Goal: Information Seeking & Learning: Learn about a topic

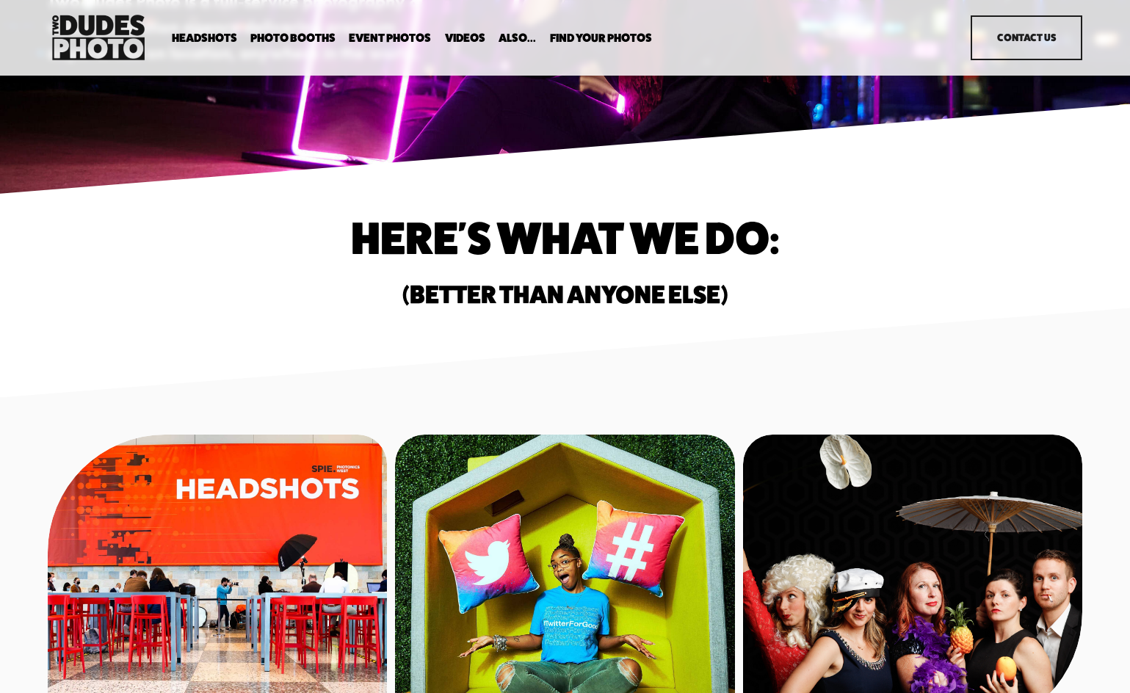
scroll to position [296, 0]
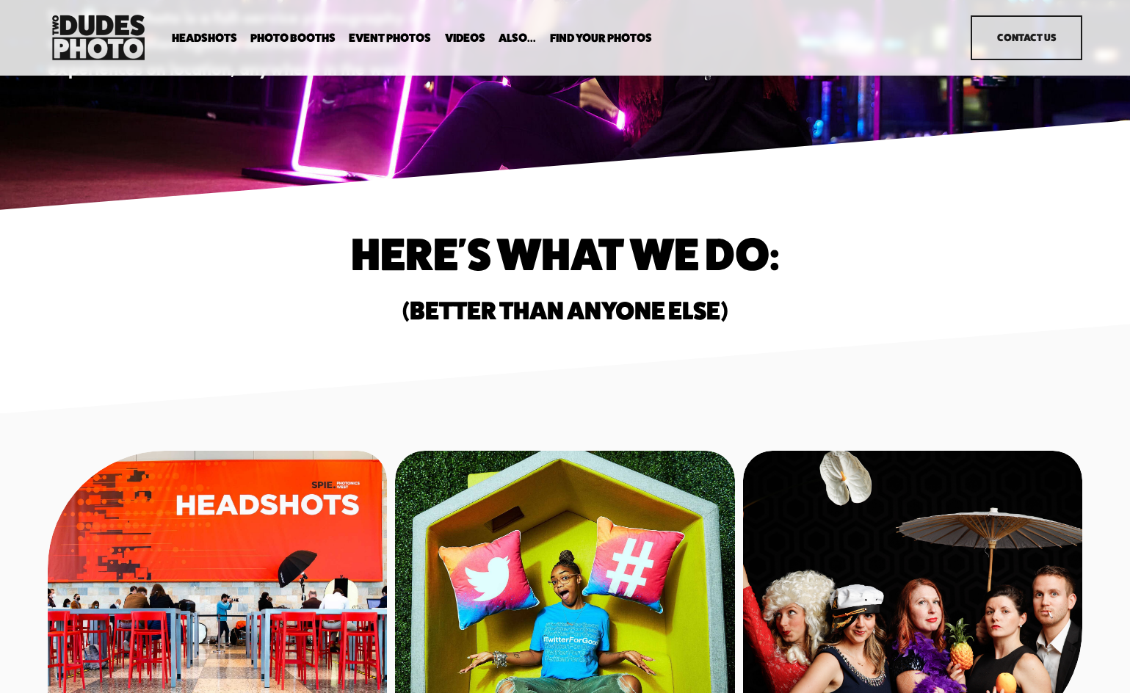
click at [0, 0] on span "Overhead Booth" at bounding box center [0, 0] width 0 height 0
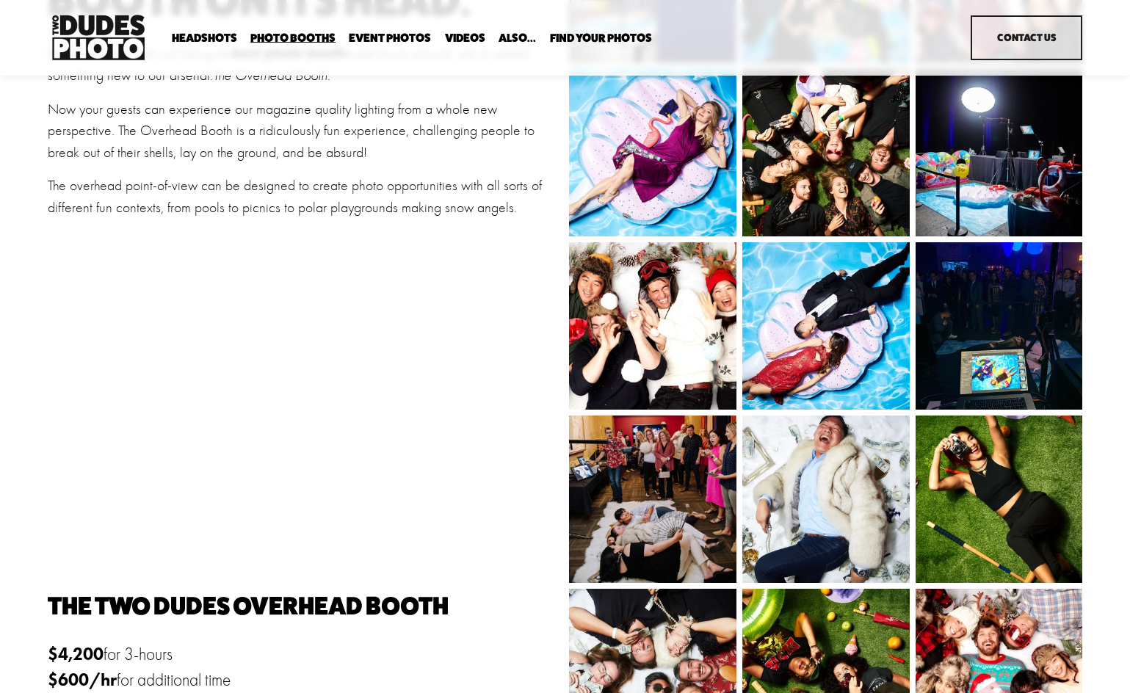
scroll to position [440, 0]
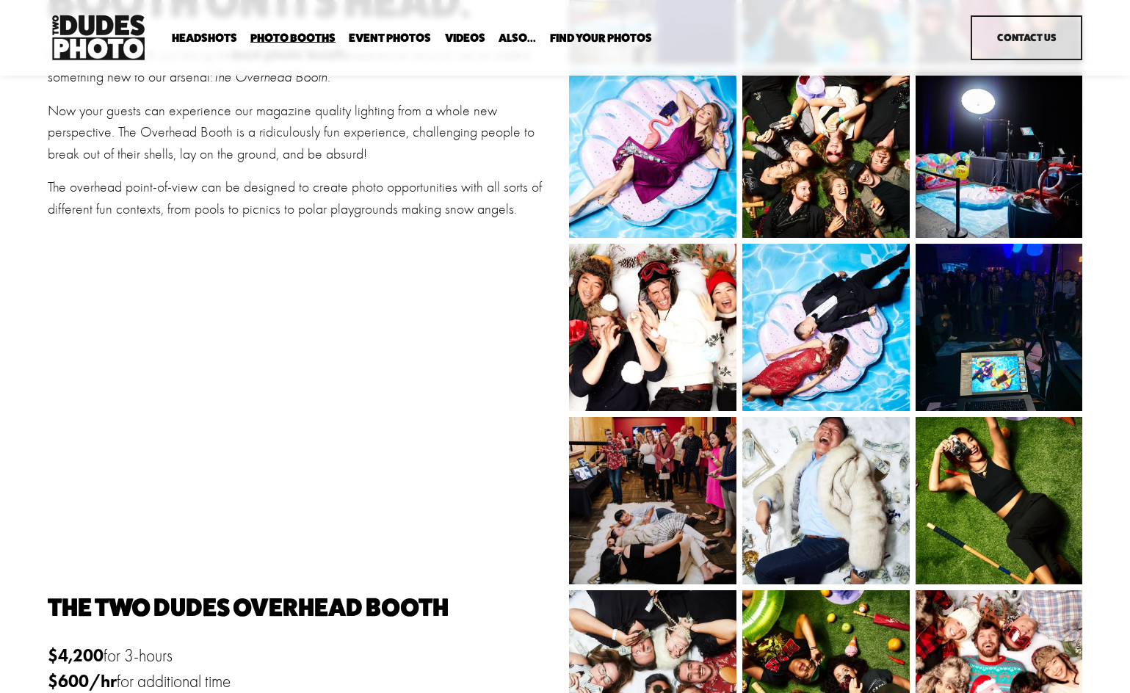
click at [0, 0] on span "Party Booth" at bounding box center [0, 0] width 0 height 0
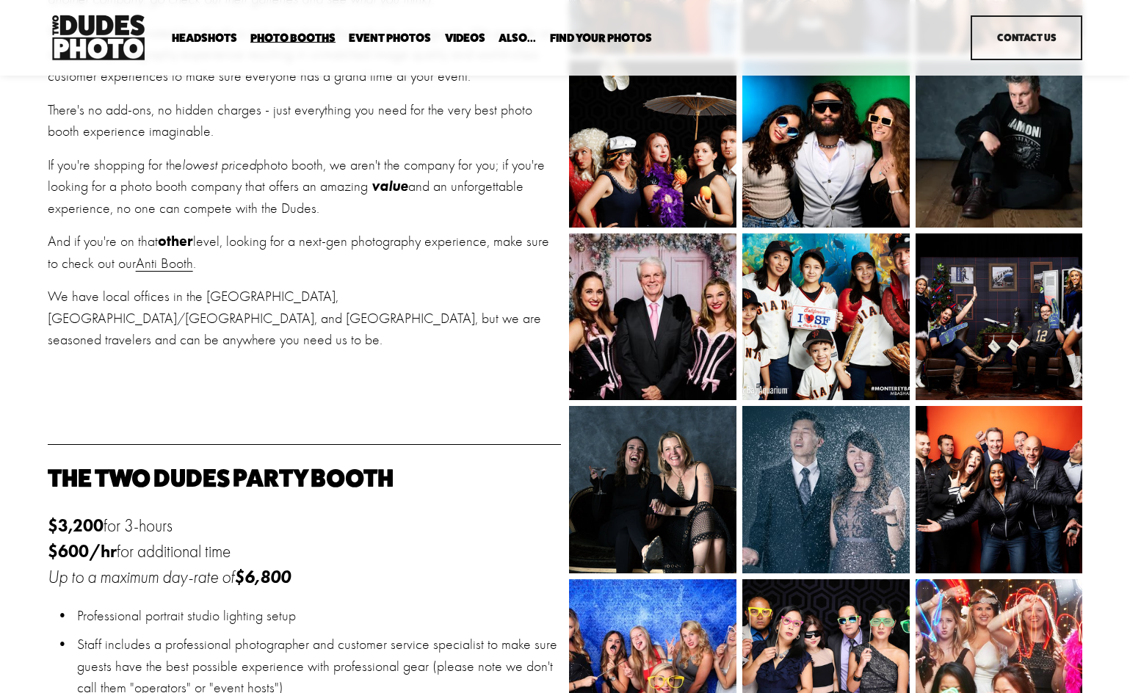
scroll to position [589, 0]
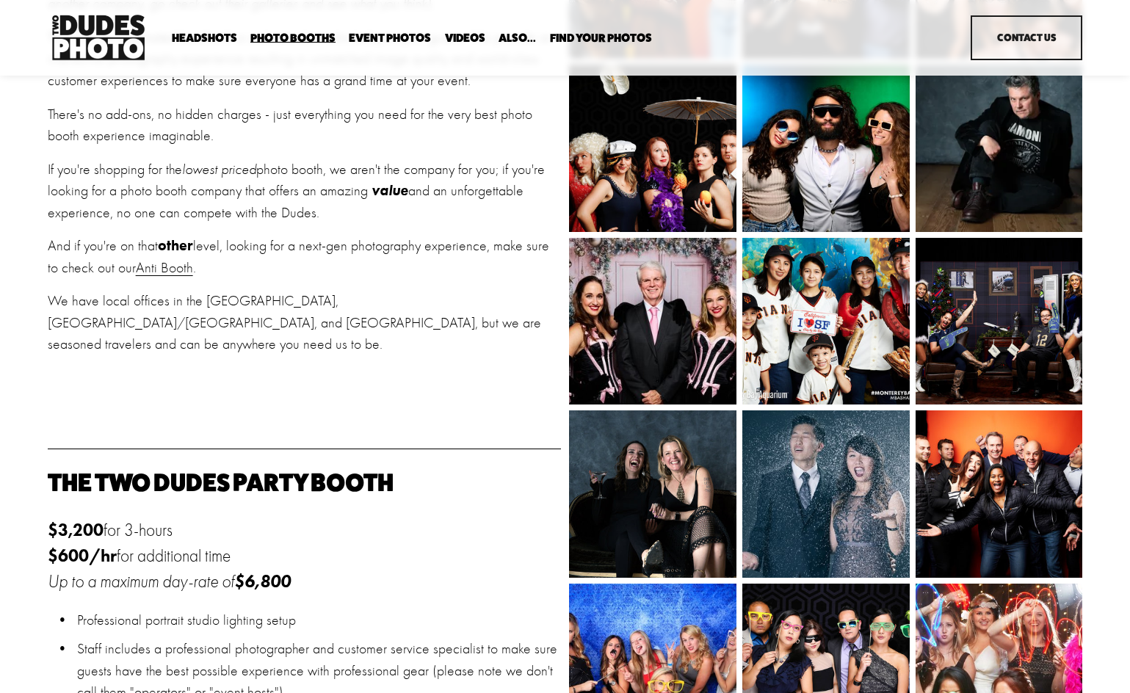
click at [0, 0] on span "Overhead Booth" at bounding box center [0, 0] width 0 height 0
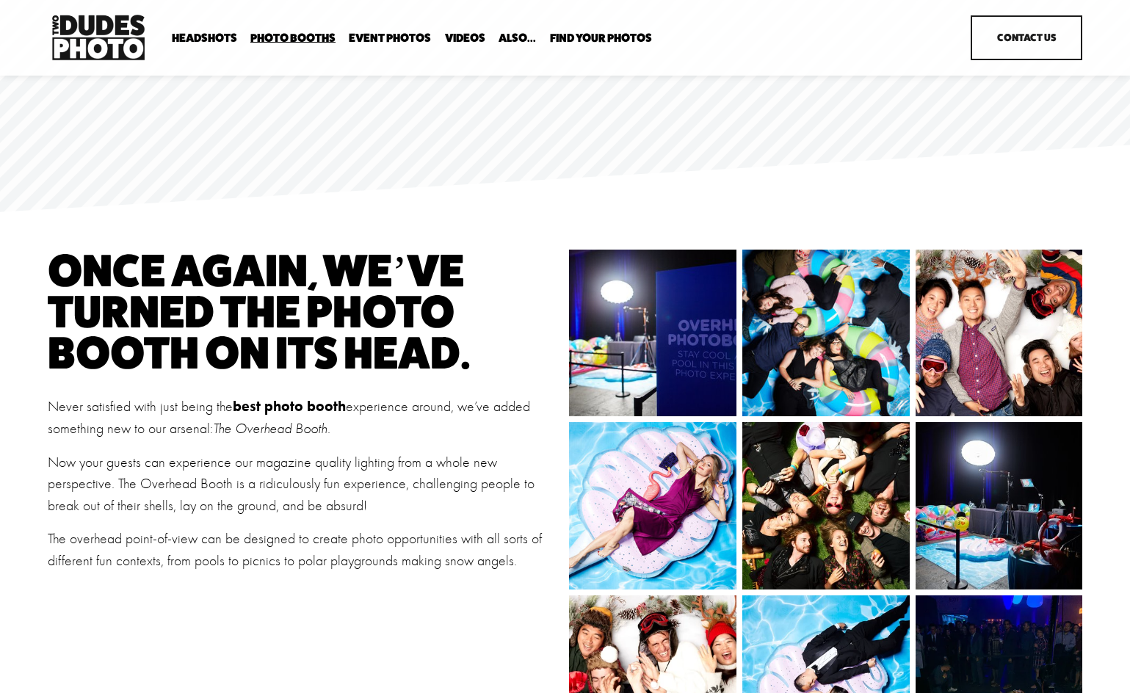
scroll to position [73, 0]
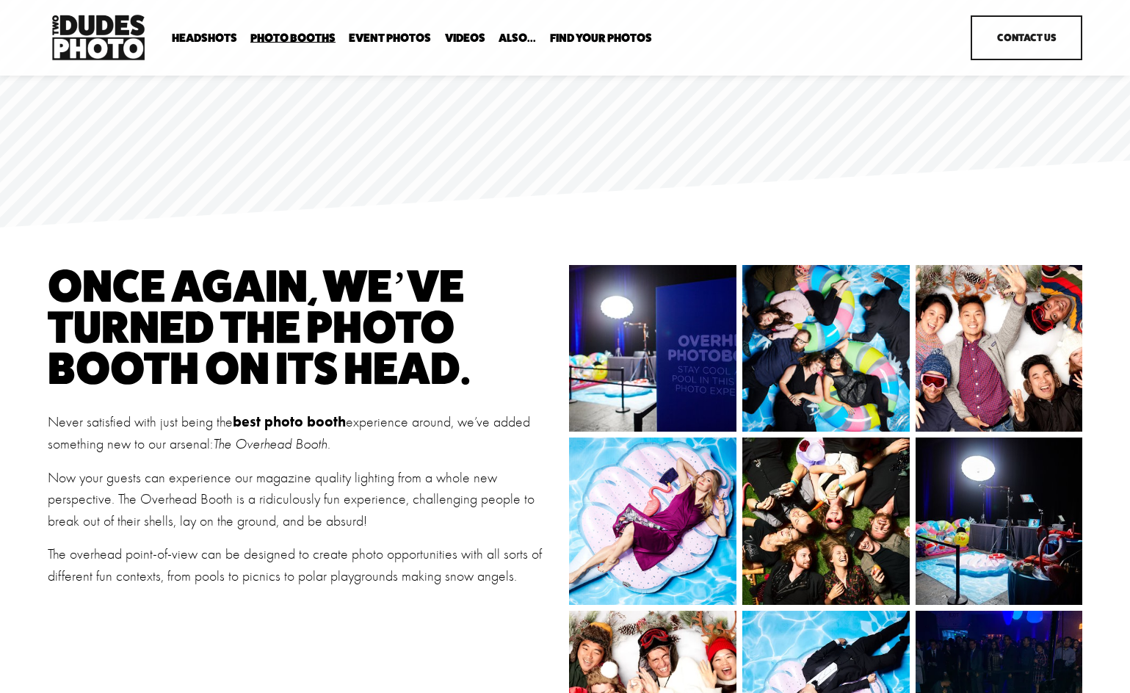
click at [0, 0] on span "Bespoke Booth" at bounding box center [0, 0] width 0 height 0
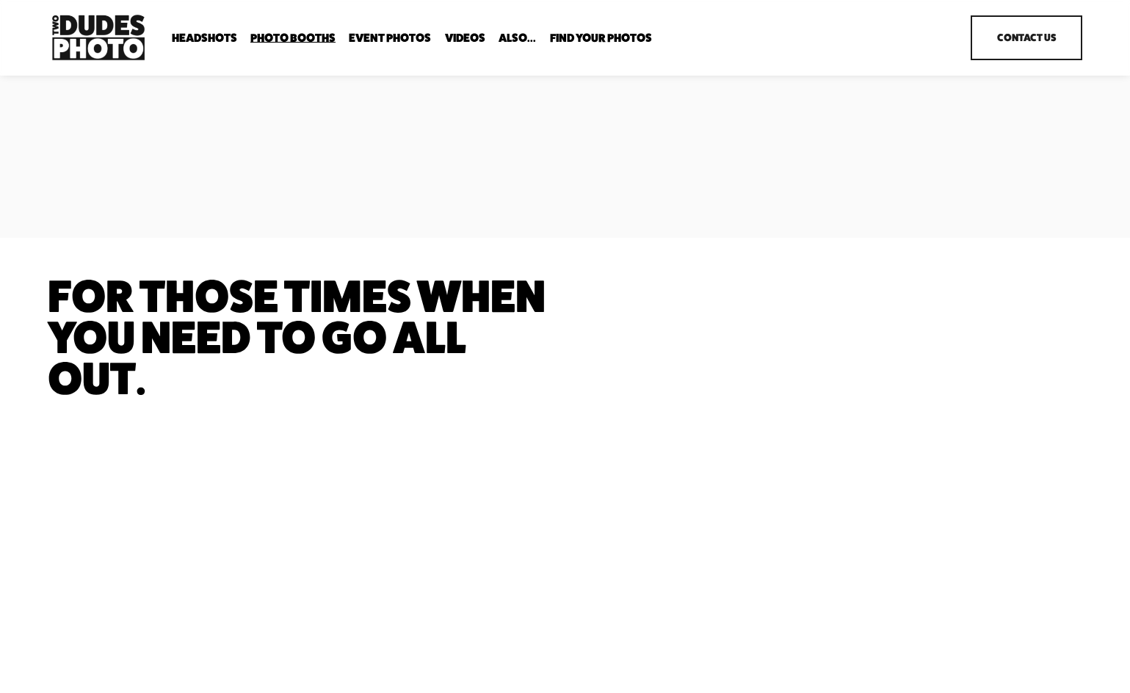
click at [0, 0] on span "Anti Booth" at bounding box center [0, 0] width 0 height 0
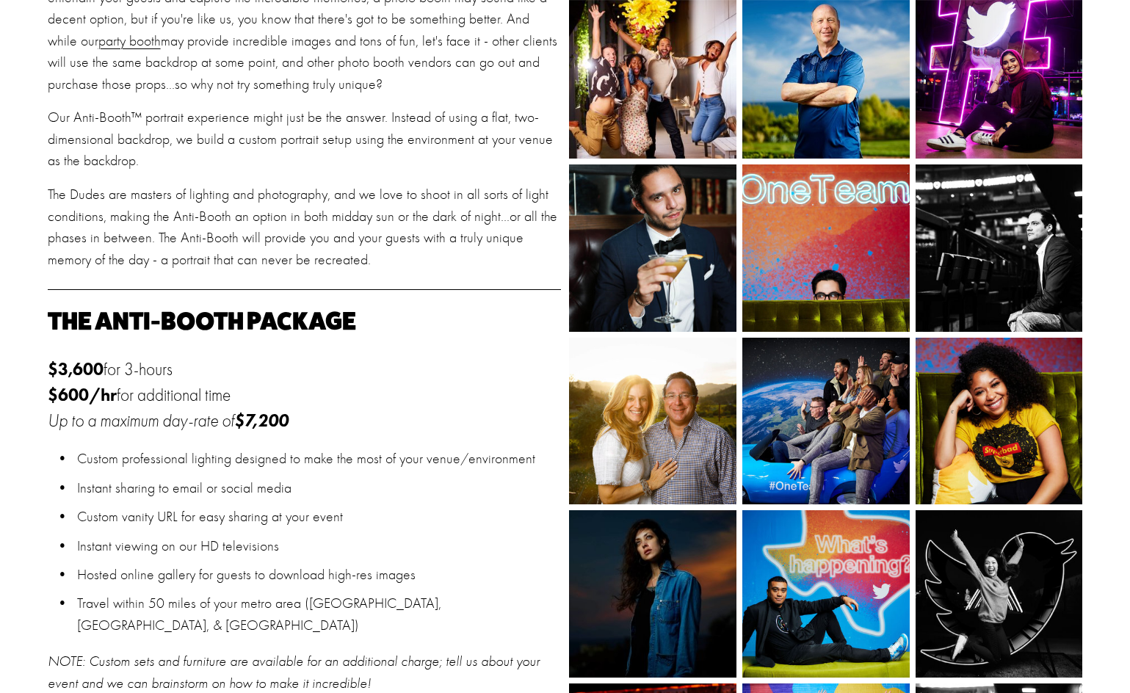
scroll to position [734, 0]
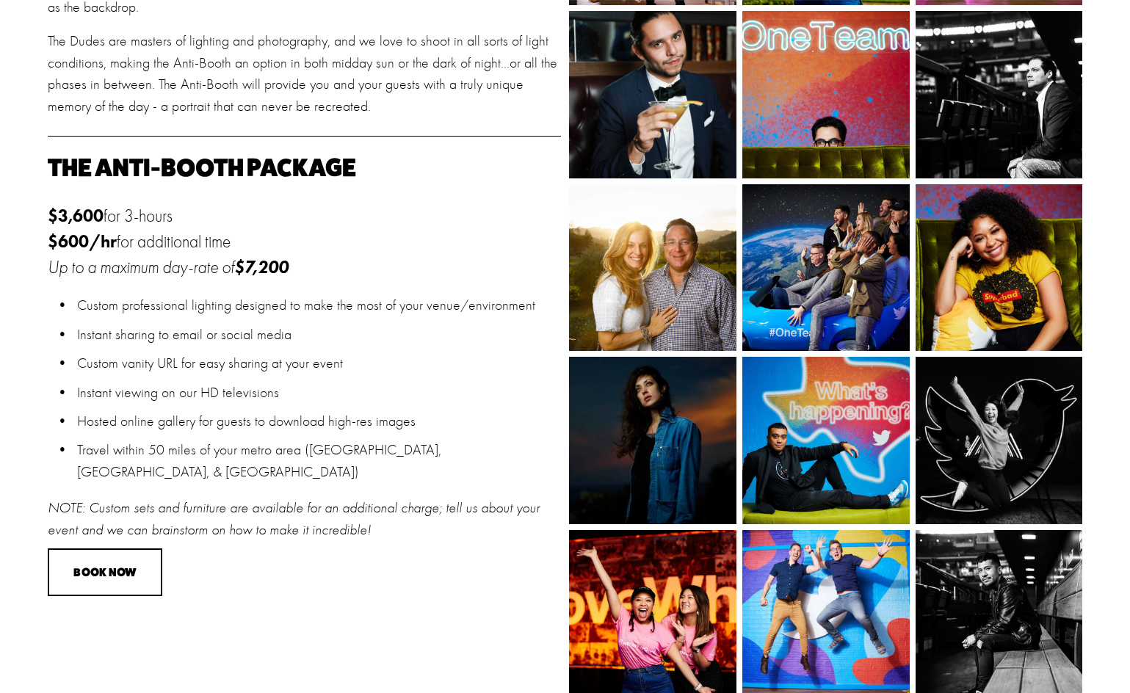
click at [111, 315] on p "Custom professional lighting designed to make the most of your venue/environment" at bounding box center [319, 305] width 484 height 22
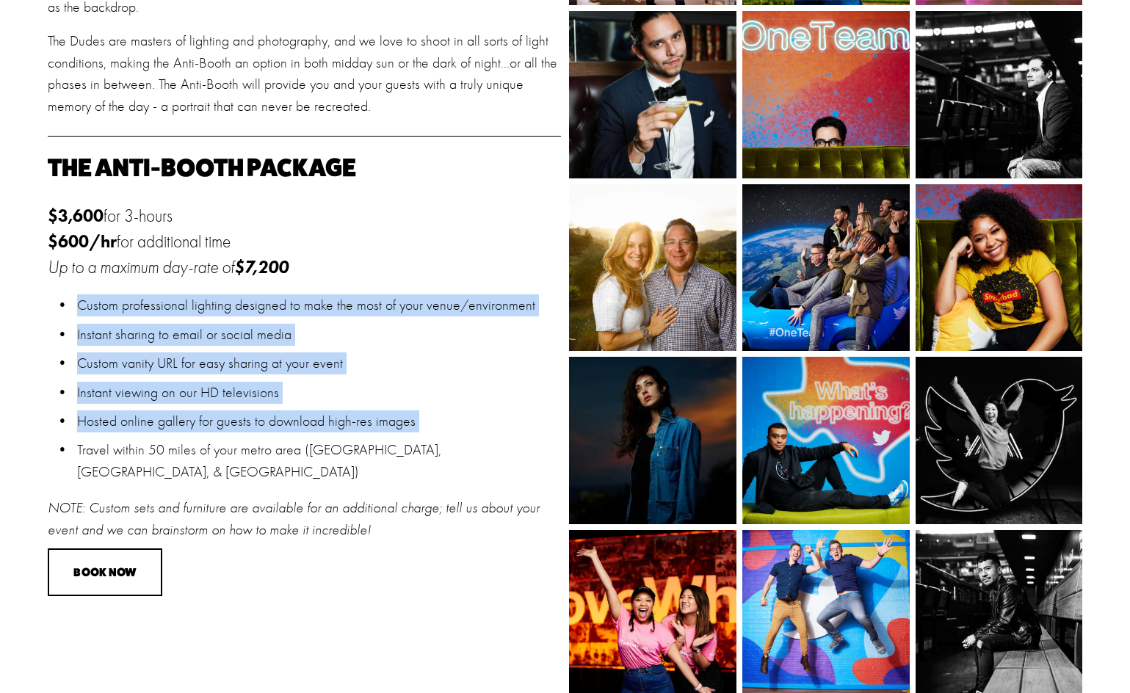
drag, startPoint x: 111, startPoint y: 315, endPoint x: 412, endPoint y: 415, distance: 317.7
click at [412, 415] on ul "Custom professional lighting designed to make the most of your venue/environmen…" at bounding box center [304, 388] width 513 height 188
copy ul "Custom professional lighting designed to make the most of your venue/environmen…"
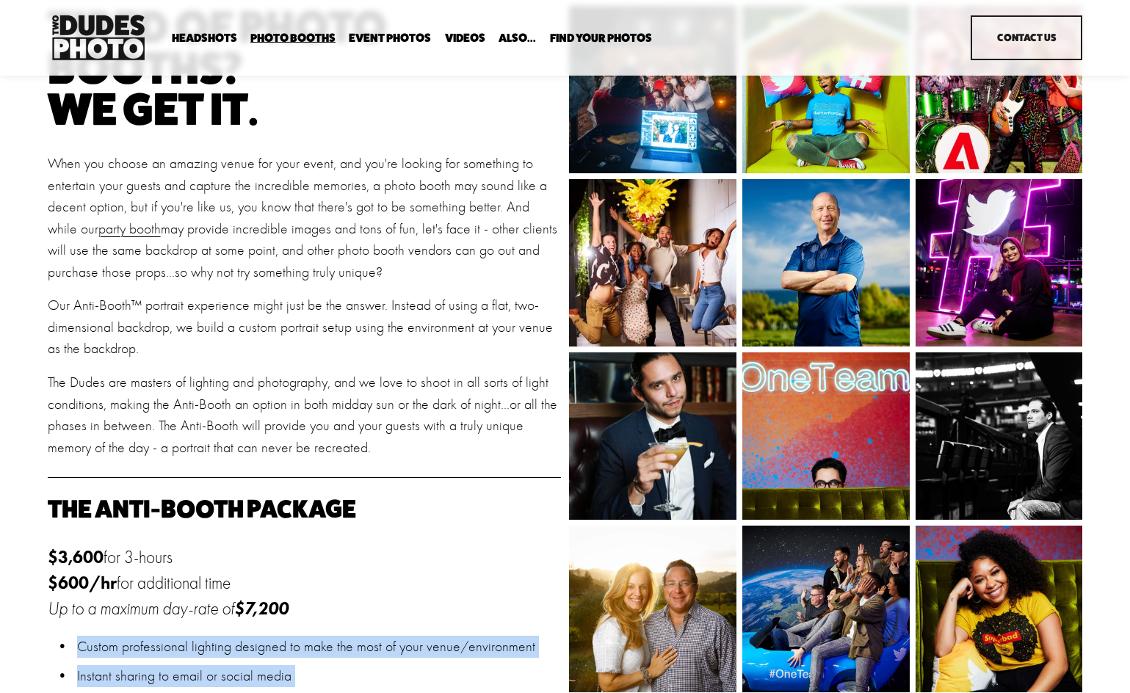
scroll to position [367, 0]
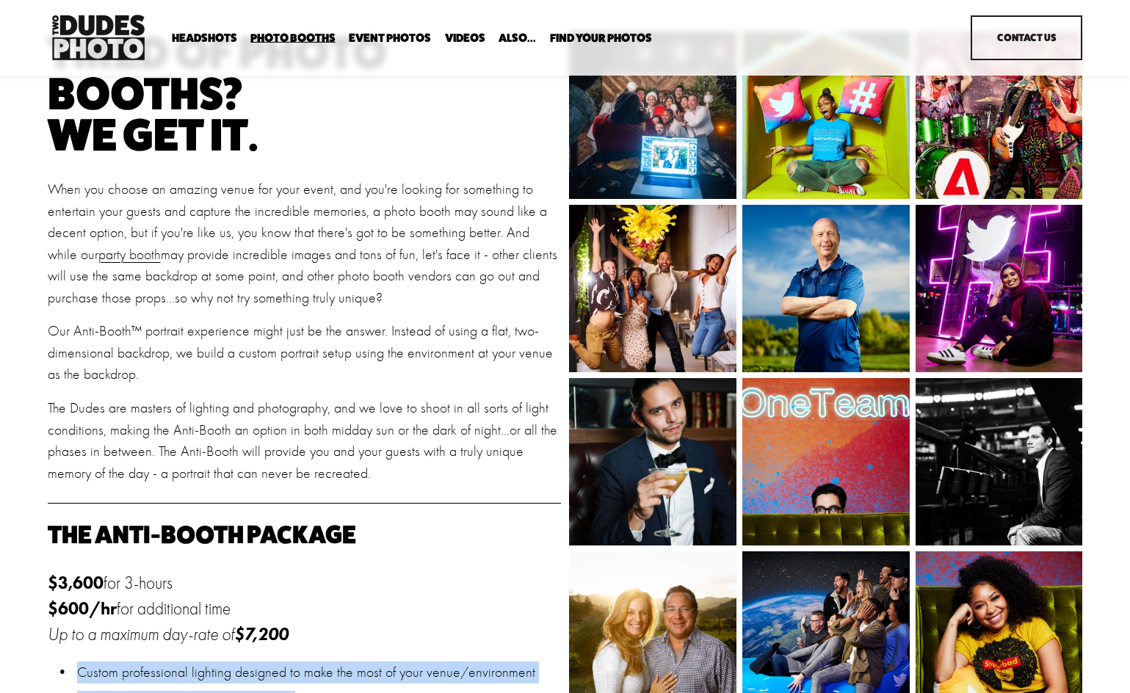
click at [0, 0] on span "Overhead Booth" at bounding box center [0, 0] width 0 height 0
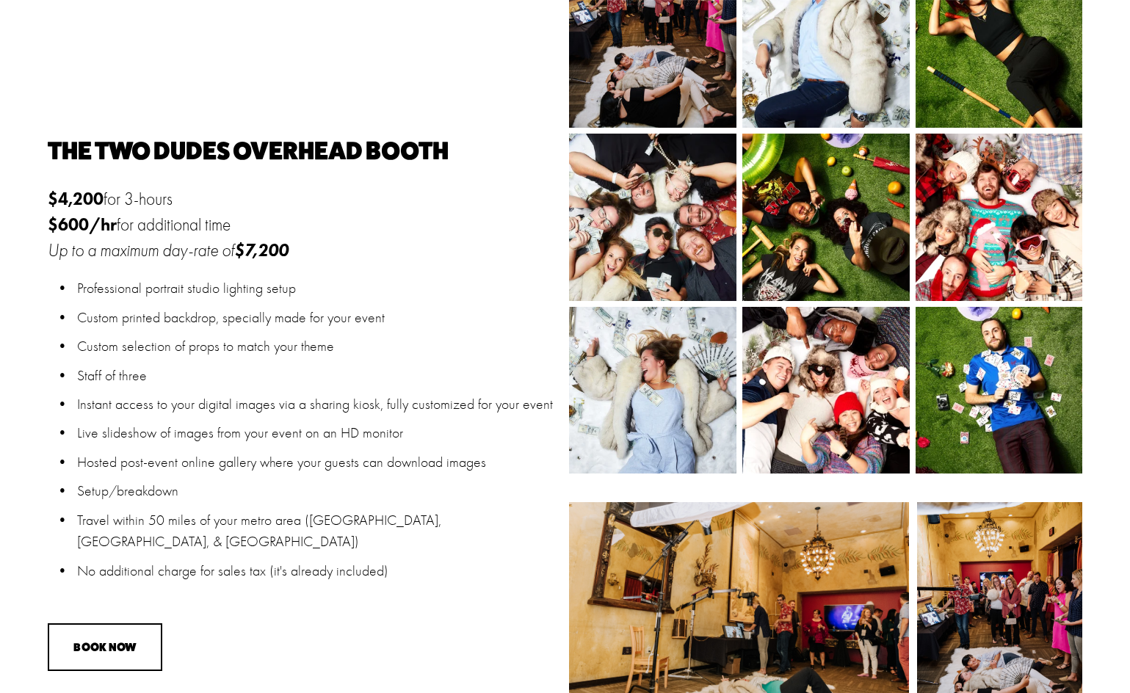
scroll to position [954, 0]
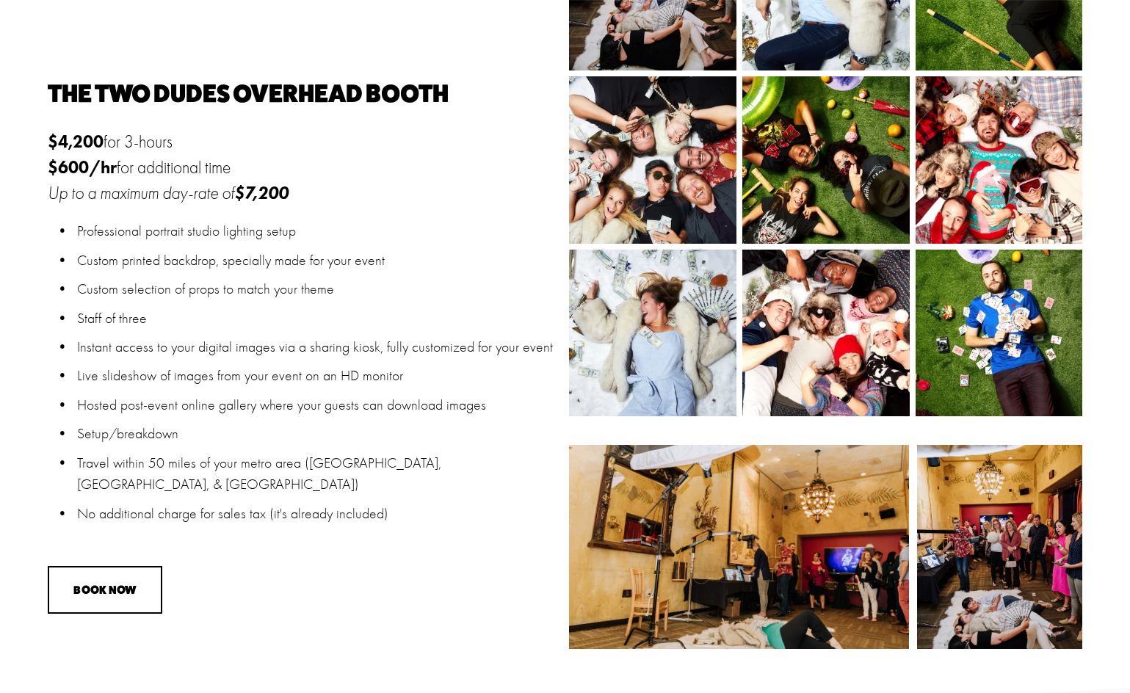
click at [103, 236] on p "Professional portrait studio lighting setup" at bounding box center [319, 231] width 484 height 22
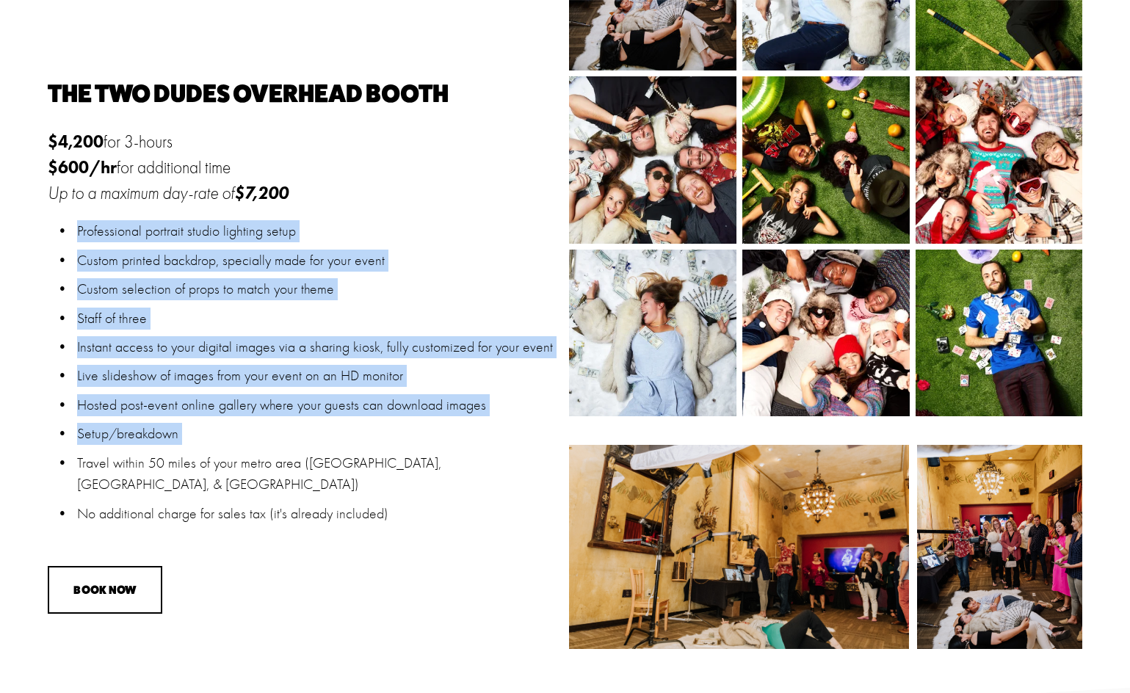
drag, startPoint x: 103, startPoint y: 236, endPoint x: 372, endPoint y: 441, distance: 337.8
click at [372, 441] on ul "Professional portrait studio lighting setup Custom printed backdrop, specially …" at bounding box center [304, 372] width 513 height 304
copy ul "Professional portrait studio lighting setup Custom printed backdrop, specially …"
